Goal: Task Accomplishment & Management: Manage account settings

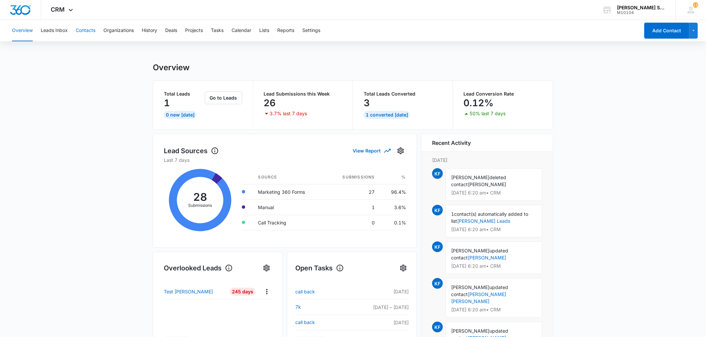
click at [78, 30] on button "Contacts" at bounding box center [86, 30] width 20 height 21
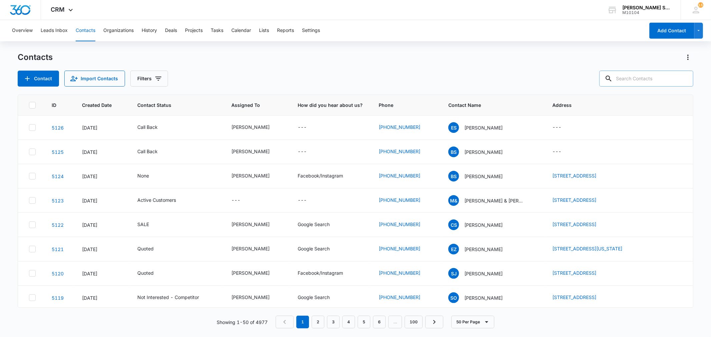
click at [661, 78] on input "text" at bounding box center [647, 79] width 94 height 16
paste input "galvnjr1@yahoo.com"
type input "galvnjr1@yahoo.com"
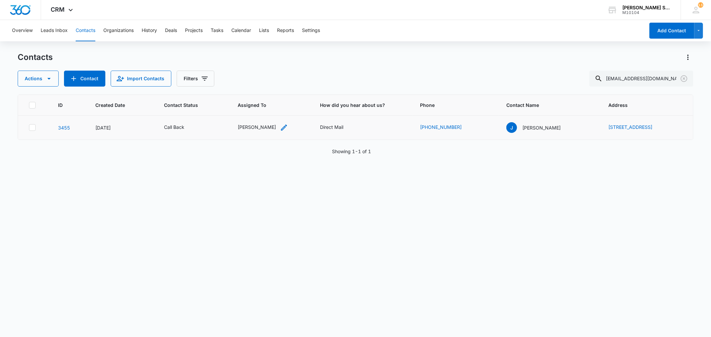
click at [244, 128] on div "[PERSON_NAME]" at bounding box center [257, 127] width 38 height 7
click at [264, 85] on icon "Remove Jim McDevitt" at bounding box center [266, 84] width 4 height 4
type input "br"
click at [241, 111] on p "[PERSON_NAME]" at bounding box center [236, 108] width 17 height 7
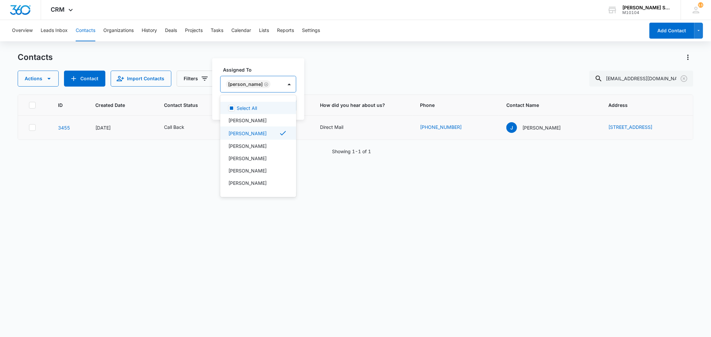
click at [299, 105] on div "Assigned To option [PERSON_NAME], selected. 12 results available. Use Up and Do…" at bounding box center [258, 89] width 92 height 62
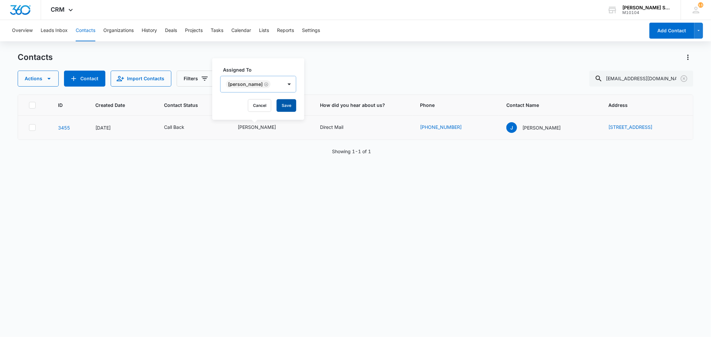
click at [289, 105] on button "Save" at bounding box center [287, 105] width 20 height 13
drag, startPoint x: 683, startPoint y: 81, endPoint x: 669, endPoint y: 79, distance: 14.1
click at [683, 81] on icon "Clear" at bounding box center [684, 79] width 8 height 8
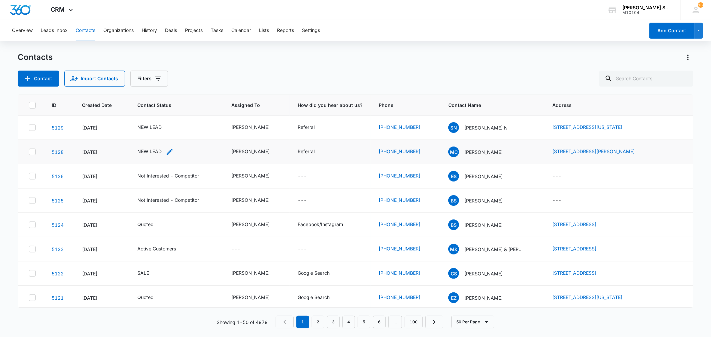
click at [144, 149] on div "NEW LEAD" at bounding box center [149, 151] width 24 height 7
click at [155, 109] on icon "Remove NEW LEAD" at bounding box center [156, 108] width 5 height 5
type input "un"
click at [145, 141] on p "Not Interested - Undesireable" at bounding box center [142, 143] width 19 height 28
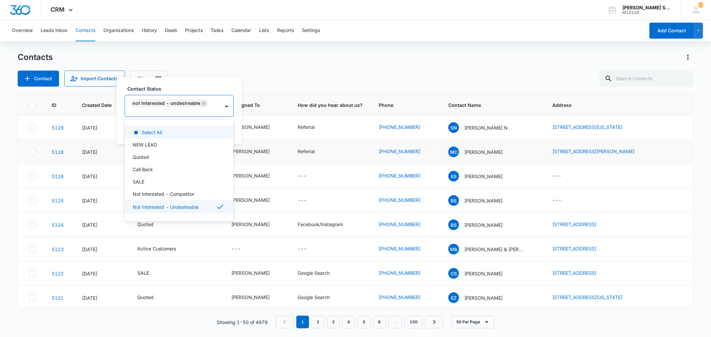
click at [235, 125] on div "Contact Status option Not Interested - Undesireable, selected. 15 results avail…" at bounding box center [179, 110] width 125 height 67
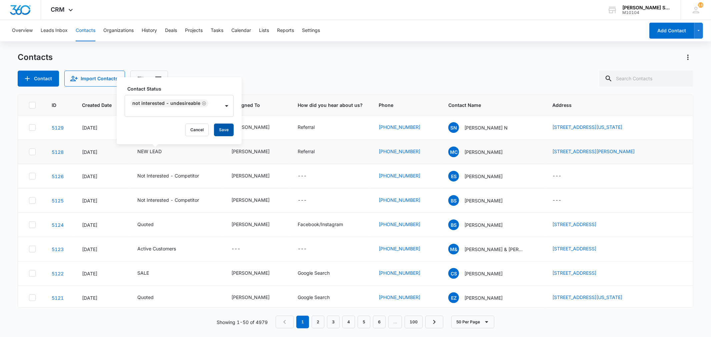
click at [226, 125] on button "Save" at bounding box center [224, 130] width 20 height 13
click at [264, 127] on div "[PERSON_NAME]" at bounding box center [250, 127] width 38 height 7
click at [256, 126] on div "[PERSON_NAME]" at bounding box center [250, 127] width 38 height 7
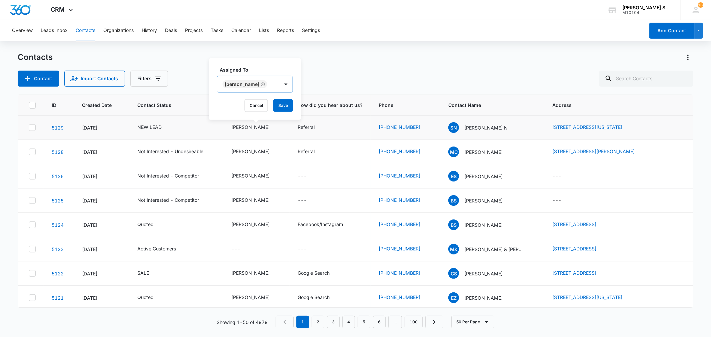
click at [265, 84] on icon "Remove Kenneth Florman" at bounding box center [263, 84] width 4 height 4
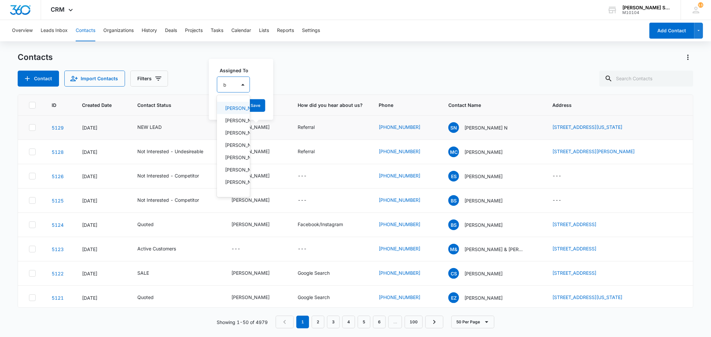
type input "br"
click at [231, 112] on p "[PERSON_NAME]" at bounding box center [233, 108] width 17 height 7
click at [293, 109] on div "Assigned To option [PERSON_NAME], selected. 12 results available. Use Up and Do…" at bounding box center [255, 89] width 92 height 62
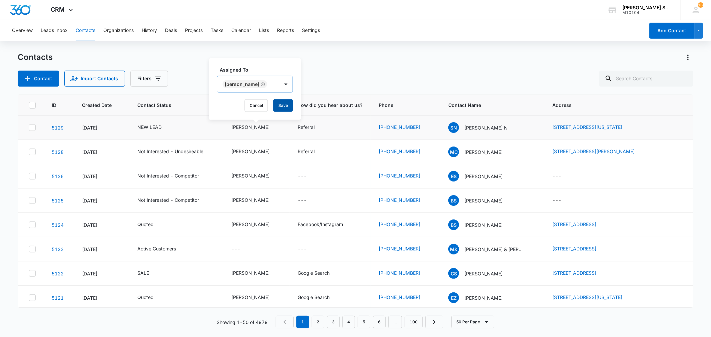
click at [289, 109] on button "Save" at bounding box center [283, 105] width 20 height 13
click at [157, 125] on div "NEW LEAD" at bounding box center [149, 127] width 24 height 7
click at [156, 84] on icon "Remove NEW LEAD" at bounding box center [157, 84] width 4 height 4
click at [181, 107] on button "Save" at bounding box center [176, 105] width 20 height 13
